Goal: Information Seeking & Learning: Learn about a topic

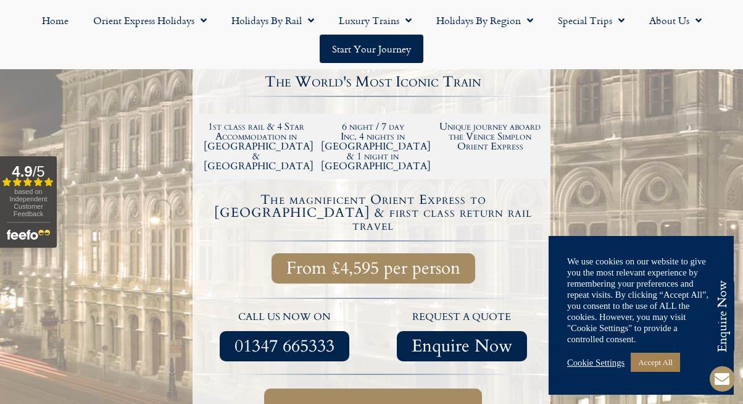
scroll to position [316, 0]
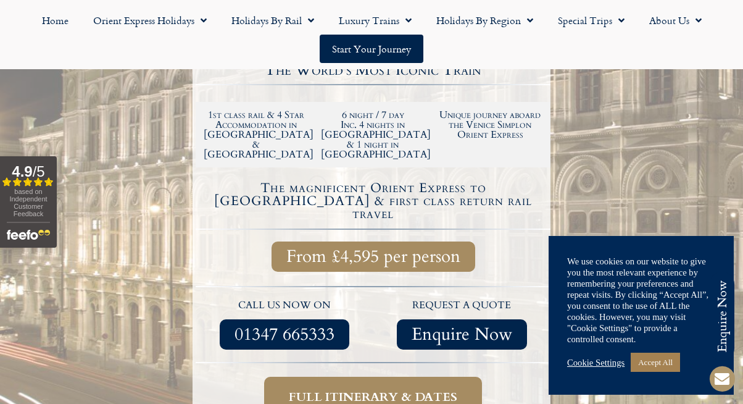
click at [399, 389] on span "Full itinerary & dates" at bounding box center [373, 396] width 169 height 15
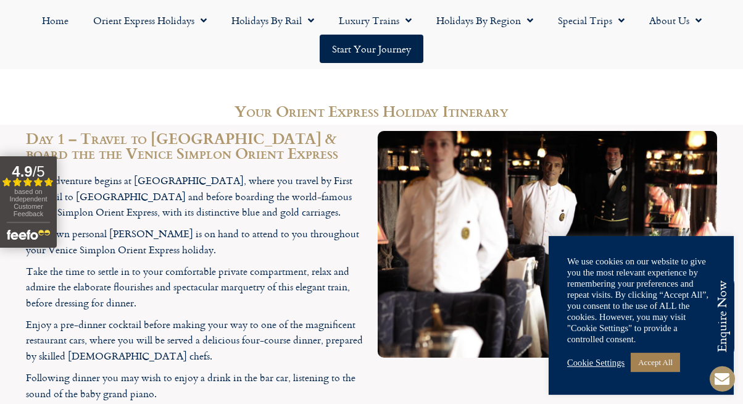
scroll to position [1604, 0]
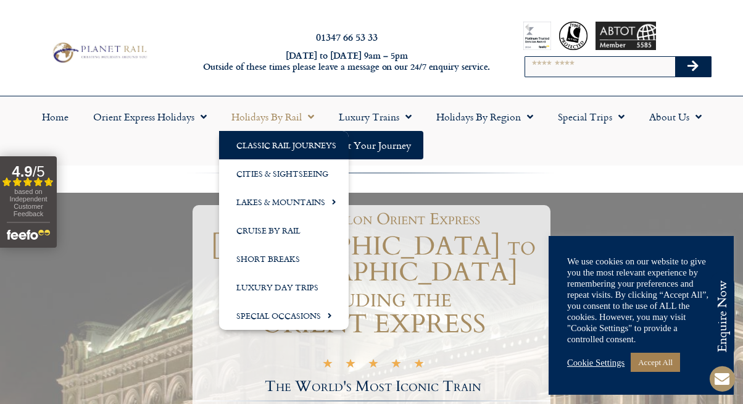
click at [281, 139] on link "Classic Rail Journeys" at bounding box center [284, 145] width 130 height 28
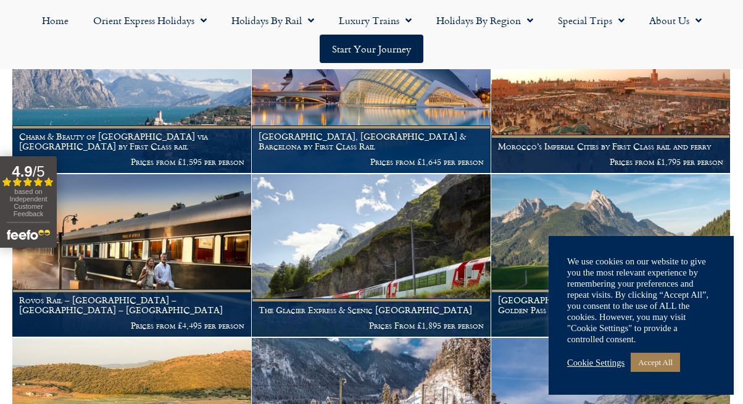
scroll to position [231, 0]
